Goal: Find specific page/section: Find specific page/section

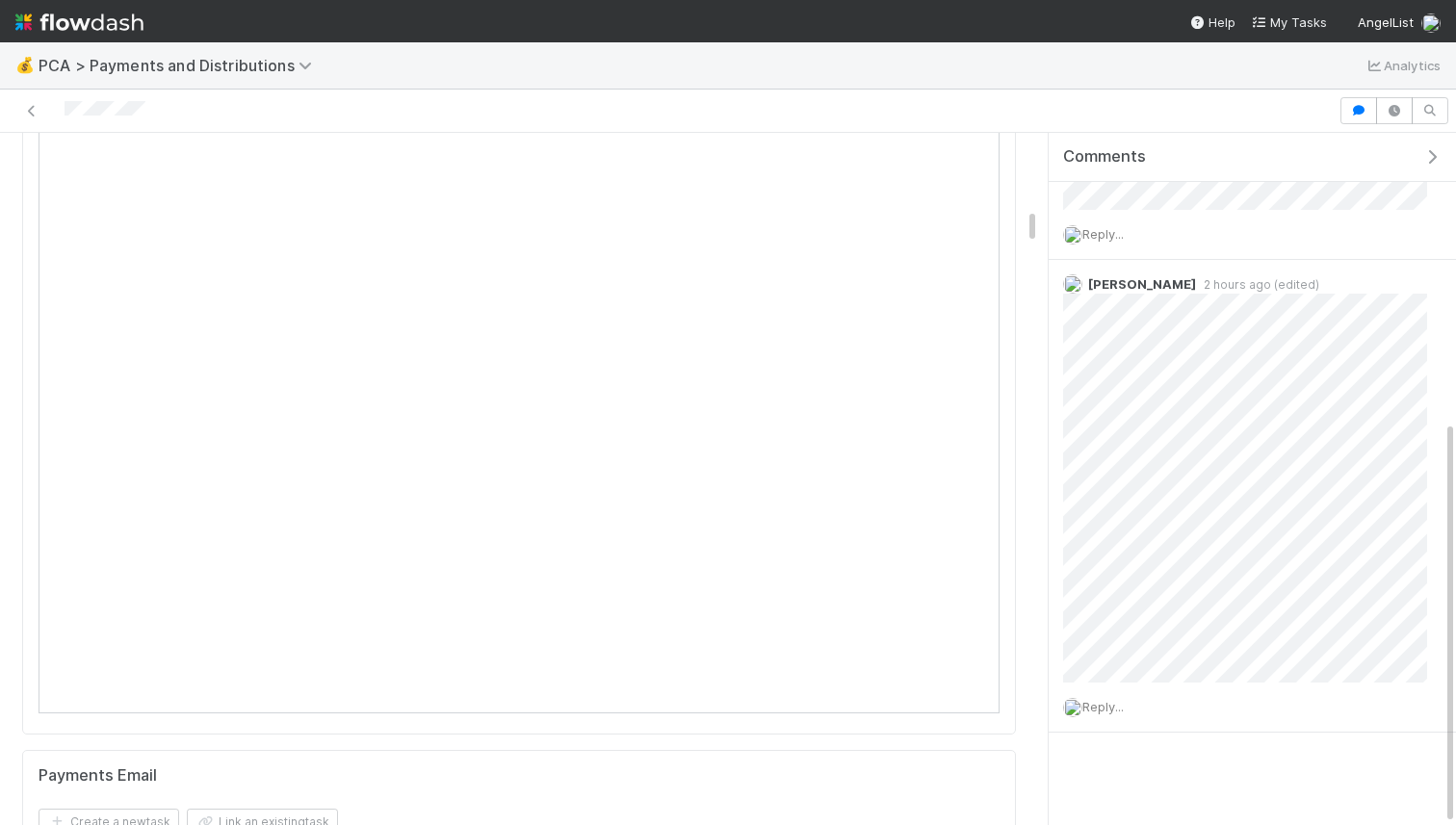
scroll to position [1529, 0]
